Goal: Task Accomplishment & Management: Use online tool/utility

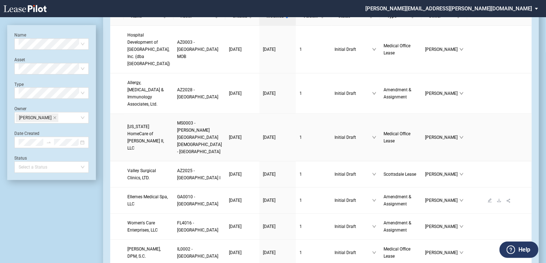
scroll to position [57, 0]
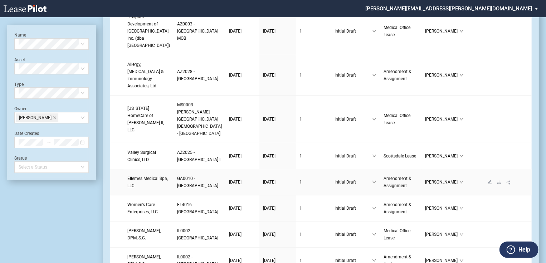
click at [139, 188] on span "Ellemes Medical Spa, LLC" at bounding box center [147, 182] width 40 height 12
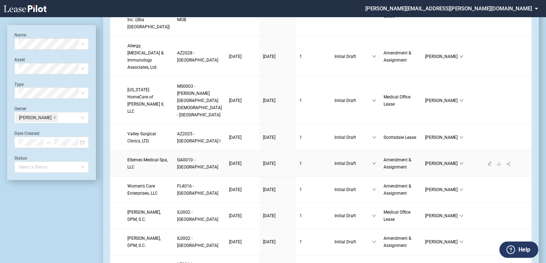
scroll to position [86, 0]
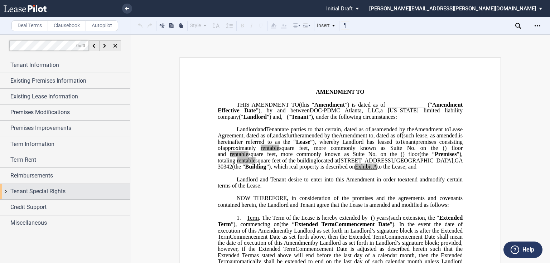
click at [42, 189] on span "Tenant Special Rights" at bounding box center [37, 191] width 55 height 9
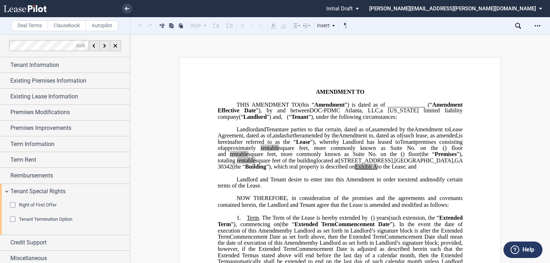
click at [15, 217] on div "Tenant Termination Option" at bounding box center [13, 220] width 7 height 7
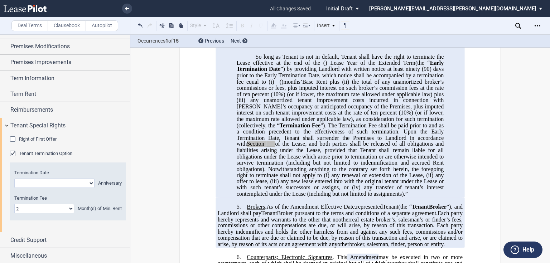
scroll to position [974, 0]
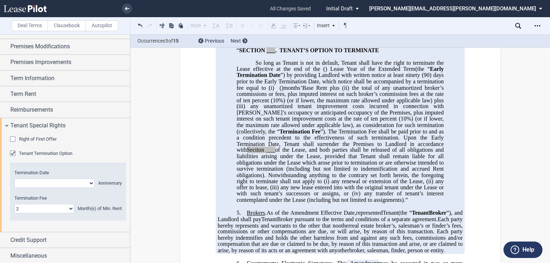
click at [43, 184] on select "Year 1 Year 2 Year 3 Year 4 Year 5 Year 6 Year 7 Year 8 Year 9 Year 10 Year 11 …" at bounding box center [54, 183] width 80 height 9
select select "string:3"
click at [14, 179] on select "Year 1 Year 2 Year 3 Year 4 Year 5 Year 6 Year 7 Year 8 Year 9 Year 10 Year 11 …" at bounding box center [54, 183] width 80 height 9
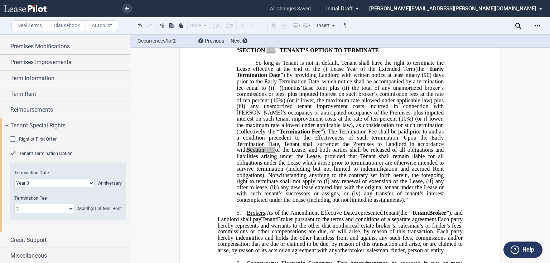
click at [280, 78] on span "”) by providing Landlord with written notice at least ninety" at bounding box center [350, 75] width 140 height 6
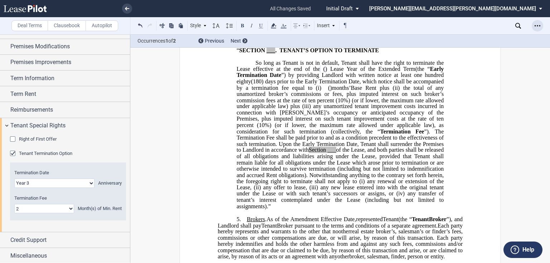
click at [538, 24] on icon "Open Lease options menu" at bounding box center [538, 26] width 6 height 6
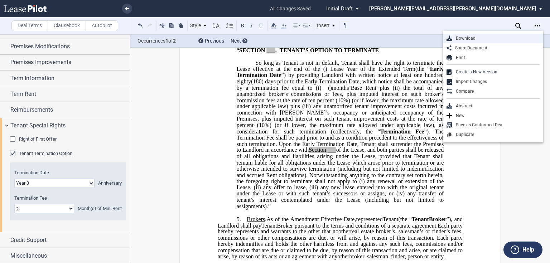
click at [496, 36] on div "Download" at bounding box center [495, 38] width 87 height 6
